Goal: Navigation & Orientation: Find specific page/section

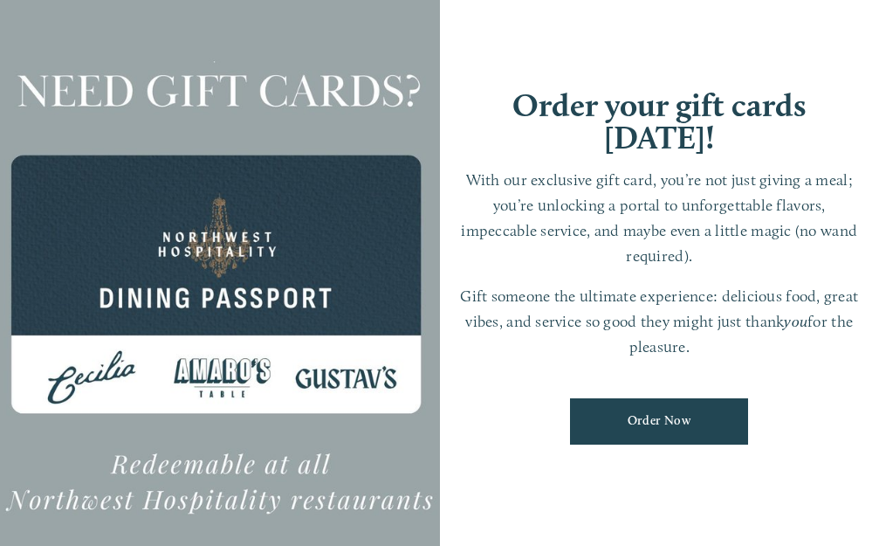
click at [641, 405] on link "Order Now" at bounding box center [659, 421] width 178 height 46
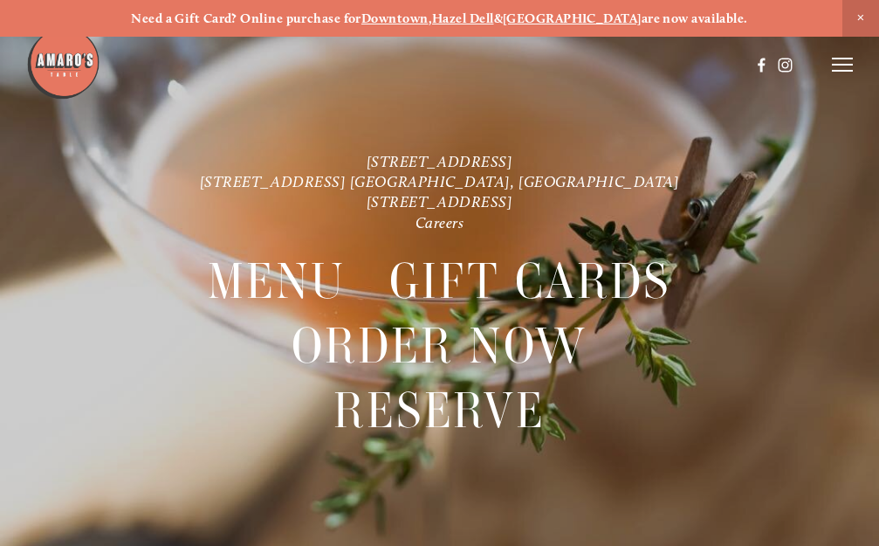
click at [837, 64] on icon at bounding box center [842, 65] width 21 height 16
click at [489, 59] on span "Menu" at bounding box center [502, 64] width 32 height 15
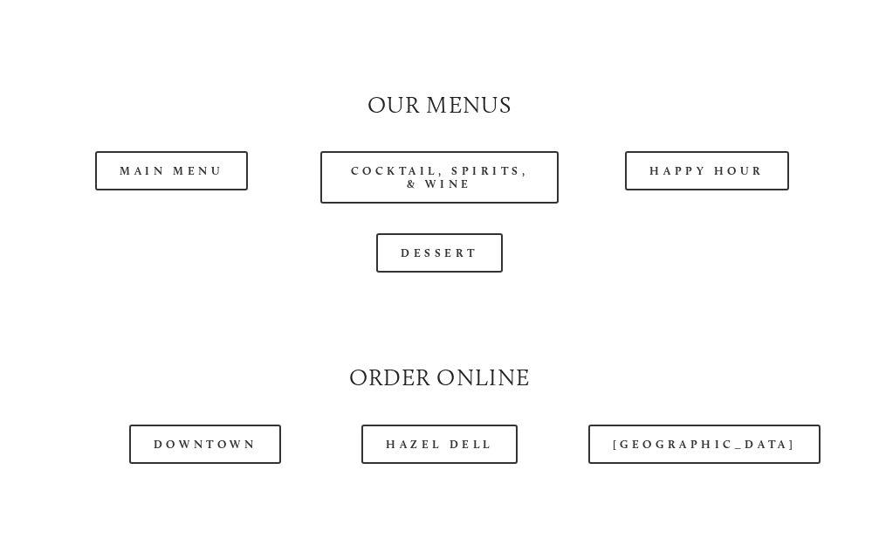
scroll to position [1484, 0]
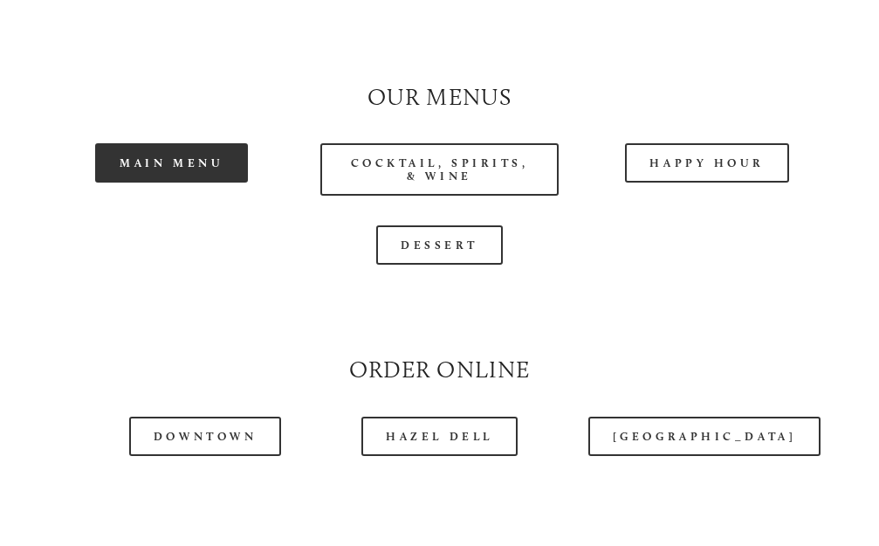
click at [203, 163] on link "Main Menu" at bounding box center [171, 162] width 153 height 39
